Goal: Transaction & Acquisition: Subscribe to service/newsletter

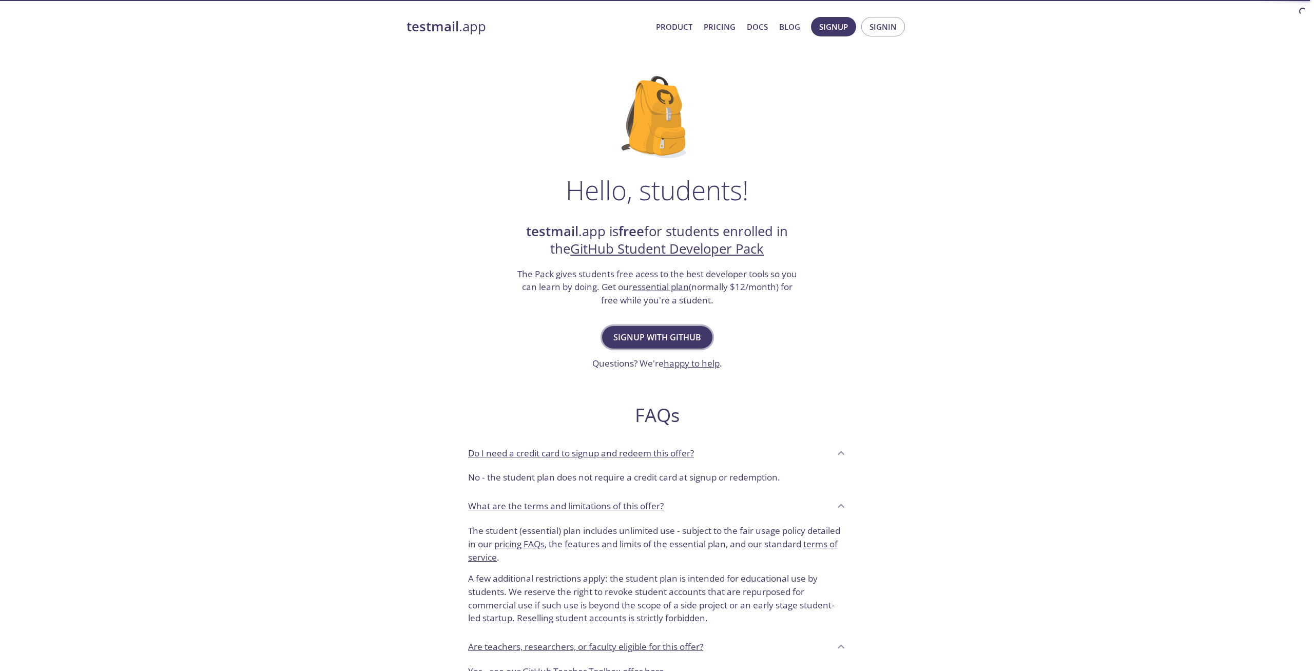
click at [677, 337] on span "Signup with GitHub" at bounding box center [657, 337] width 88 height 14
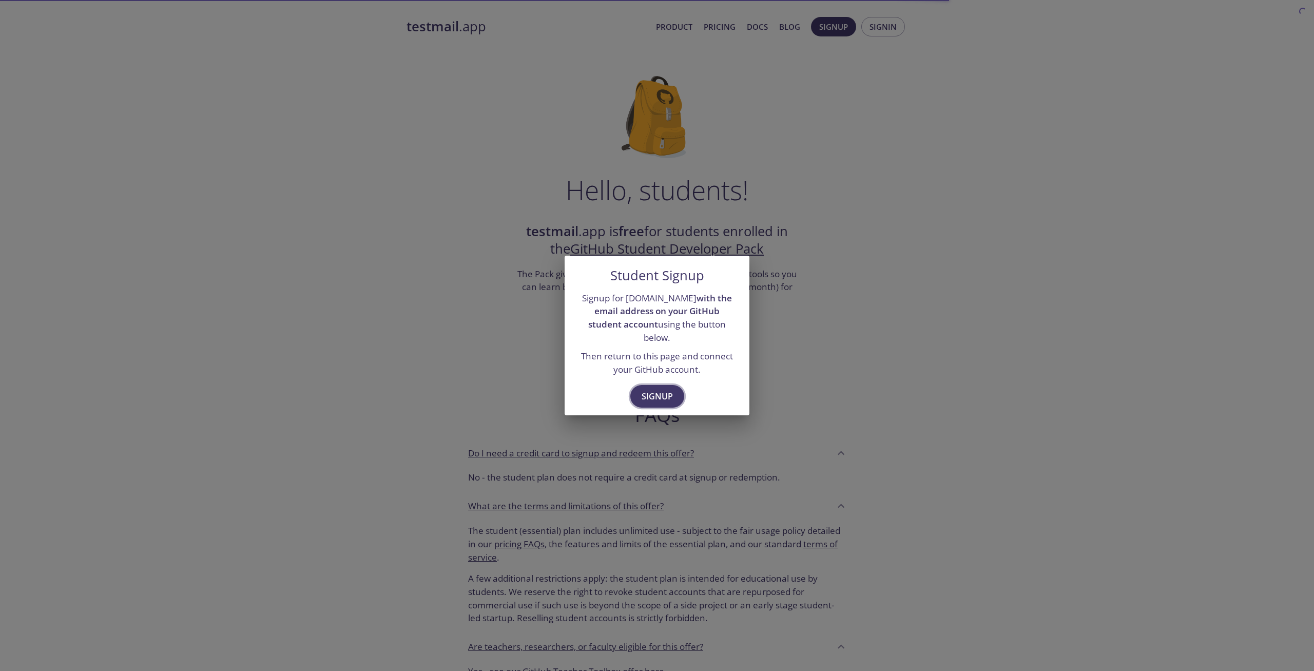
click at [657, 389] on span "Signup" at bounding box center [656, 396] width 31 height 14
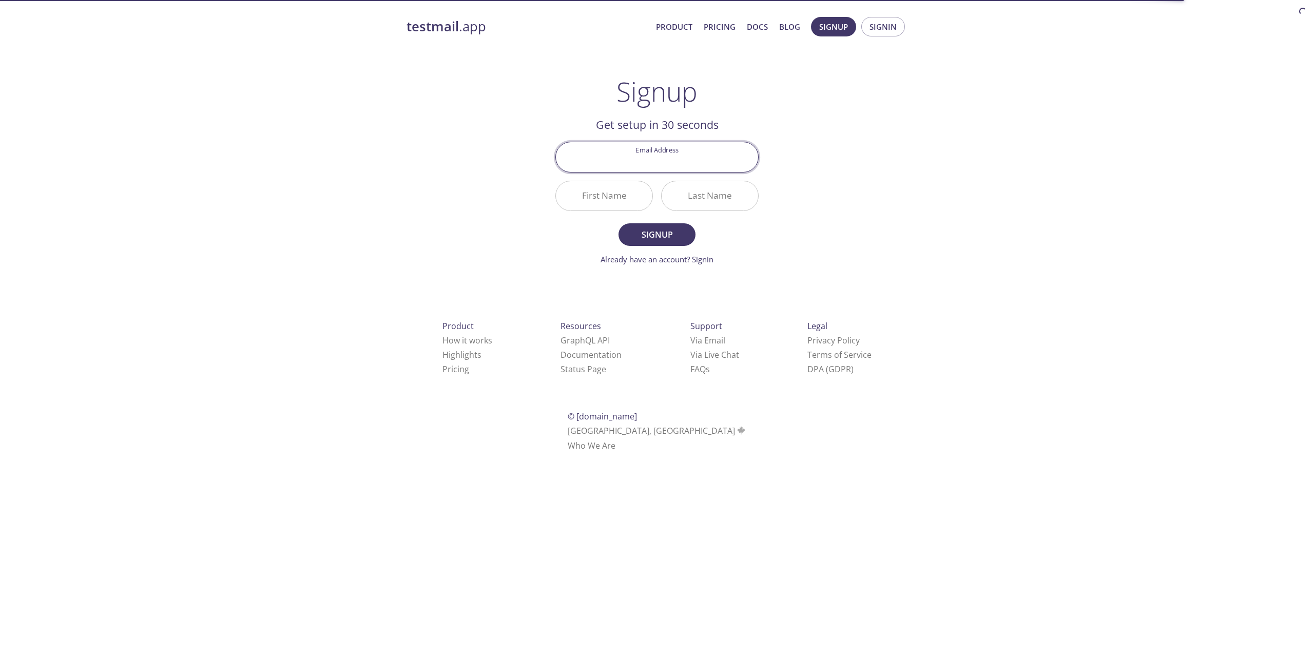
click at [639, 164] on input "Email Address" at bounding box center [657, 156] width 202 height 29
type input "[EMAIL_ADDRESS][DOMAIN_NAME]"
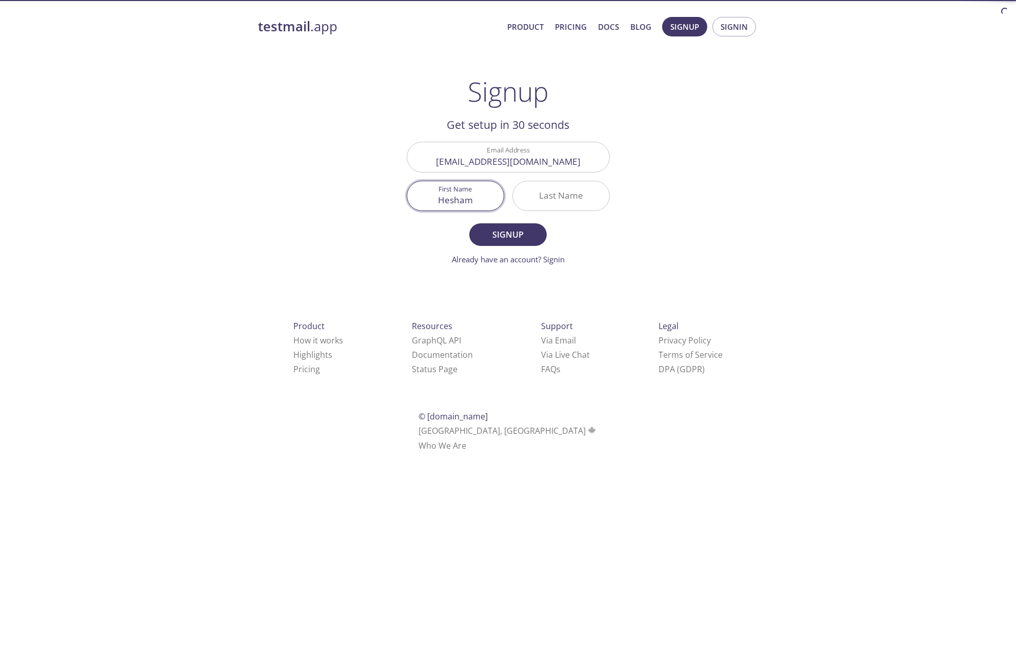
type input "Hesham"
click at [529, 193] on input "Last Name" at bounding box center [561, 195] width 96 height 29
type input "Salama"
click at [497, 232] on span "Signup" at bounding box center [508, 234] width 54 height 14
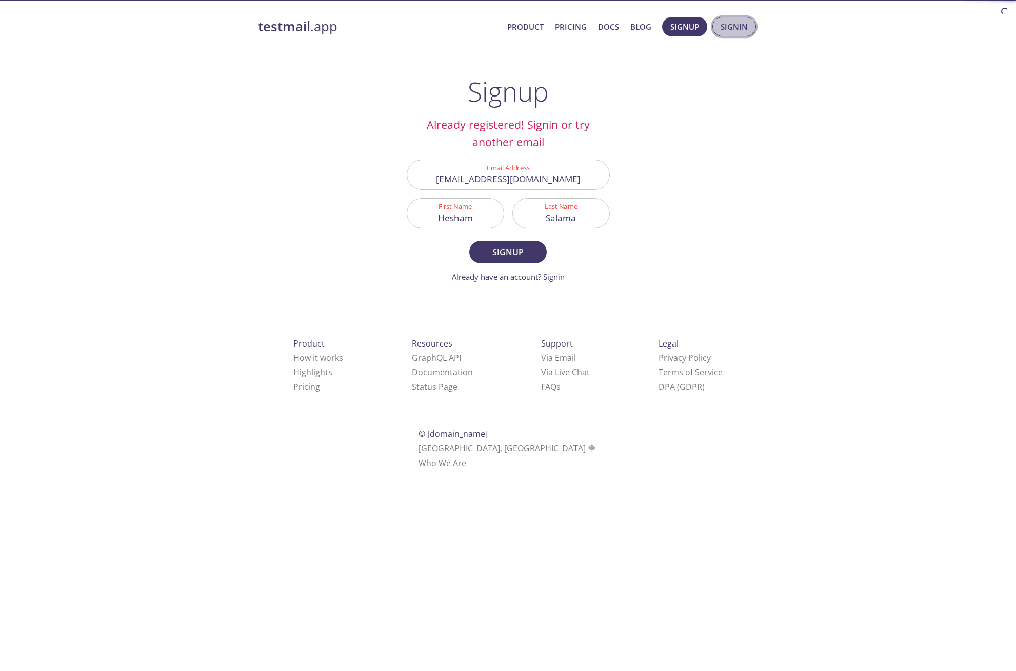
click at [721, 26] on button "Signin" at bounding box center [735, 26] width 44 height 19
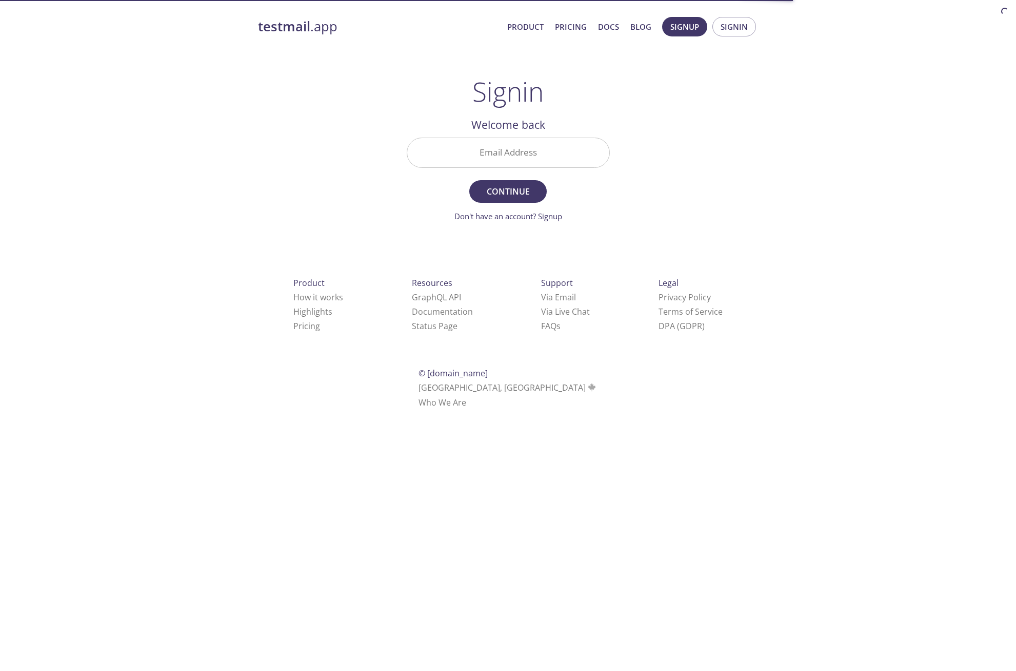
click at [501, 159] on input "Email Address" at bounding box center [508, 152] width 202 height 29
type input "[EMAIL_ADDRESS][DOMAIN_NAME]"
click at [470, 180] on button "Continue" at bounding box center [508, 191] width 77 height 23
click at [511, 163] on input "Signin Security Code" at bounding box center [508, 152] width 202 height 29
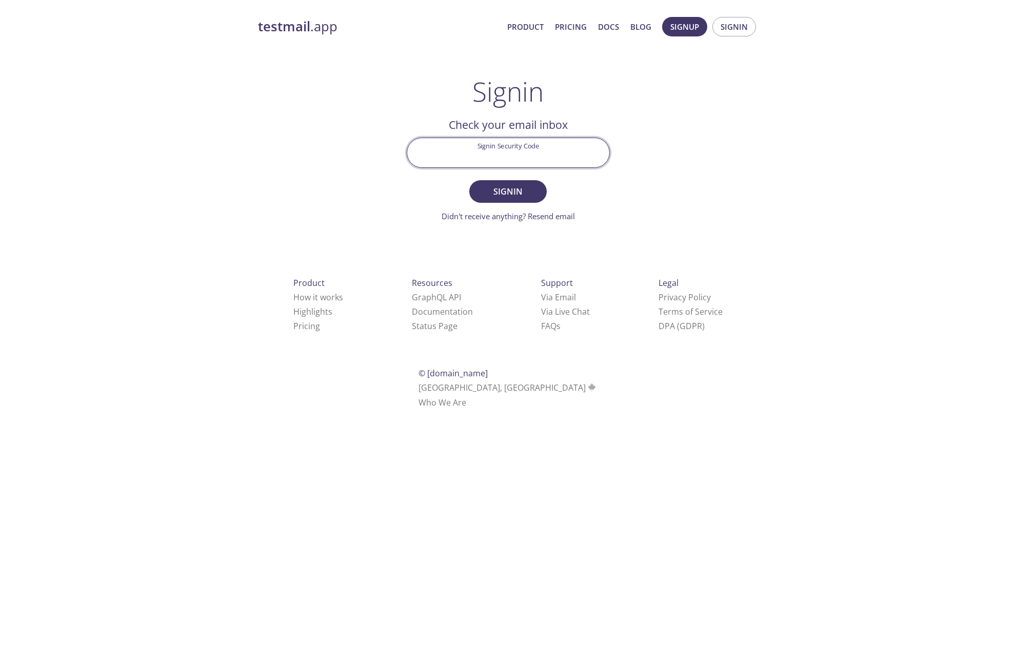
paste input "2K4E98N"
type input "2K4E98N"
click at [505, 190] on span "Signin" at bounding box center [508, 191] width 54 height 14
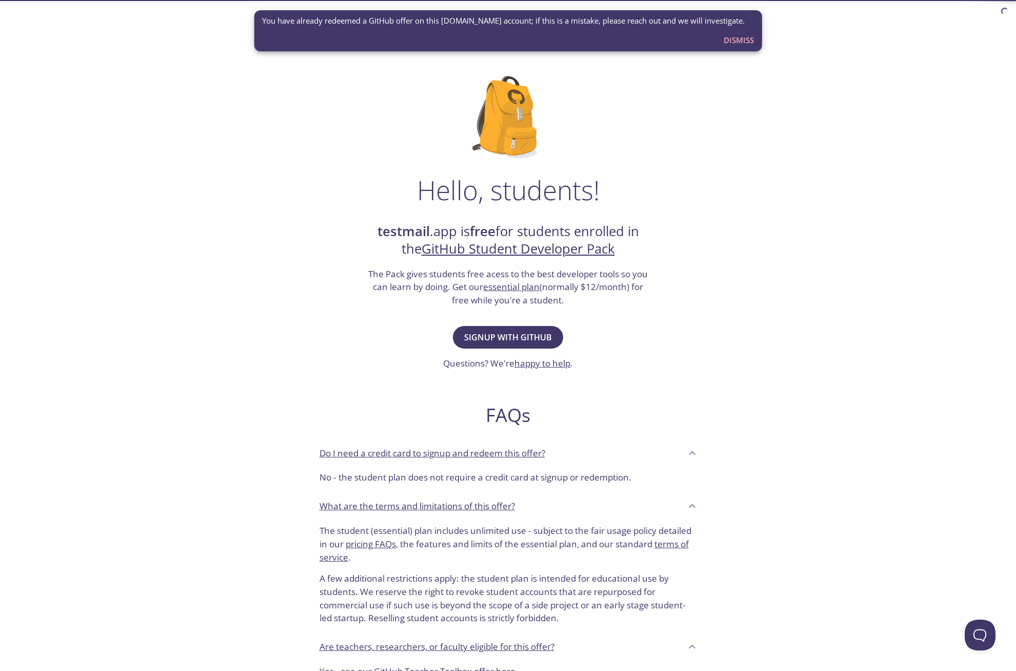
click at [746, 41] on span "Dismiss" at bounding box center [739, 39] width 30 height 13
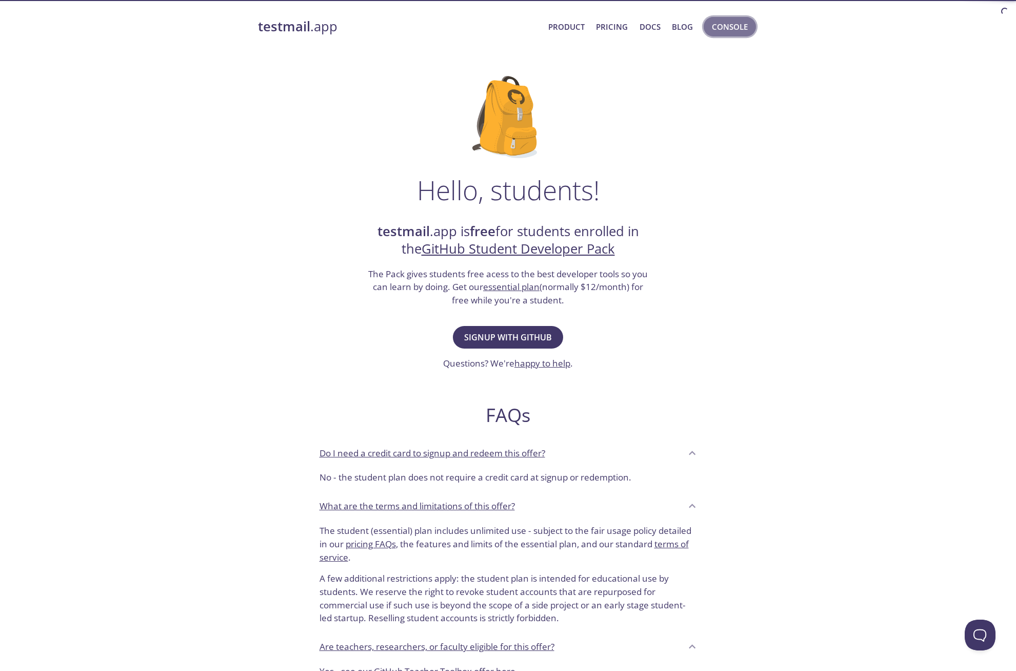
click at [719, 31] on span "Console" at bounding box center [730, 26] width 36 height 13
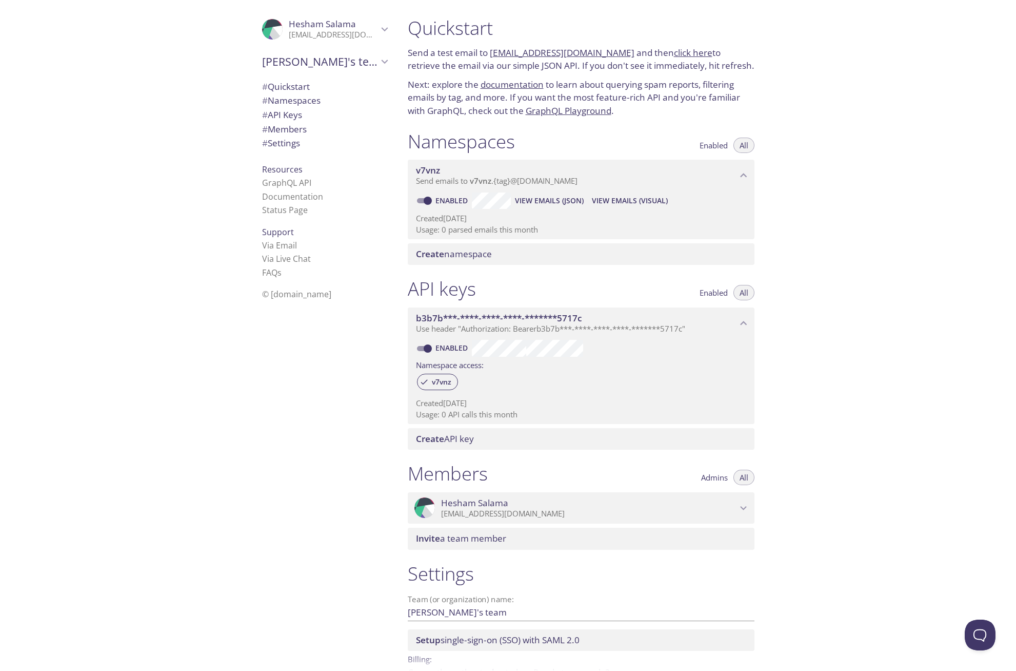
click at [687, 53] on link "click here" at bounding box center [693, 53] width 38 height 12
